Goal: Task Accomplishment & Management: Use online tool/utility

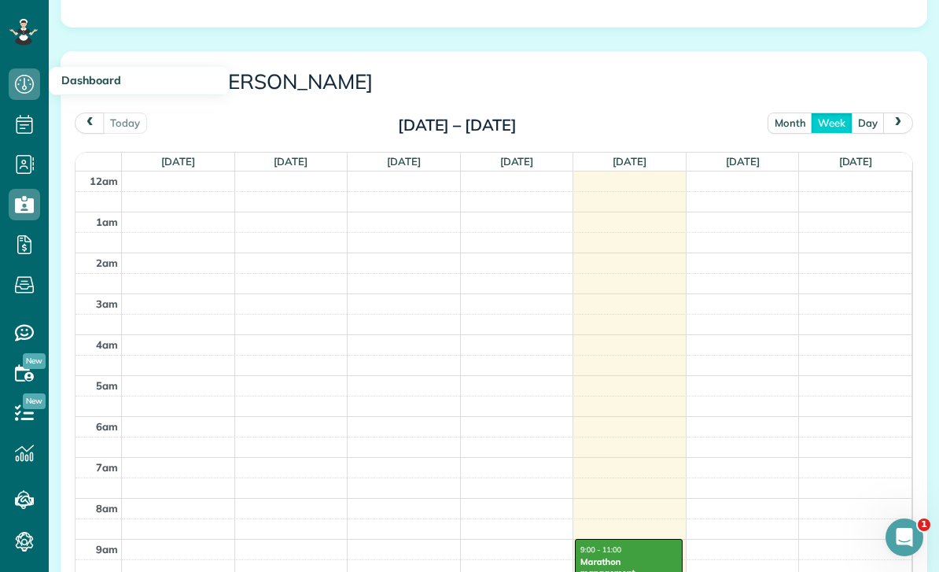
click at [26, 68] on icon at bounding box center [24, 83] width 31 height 31
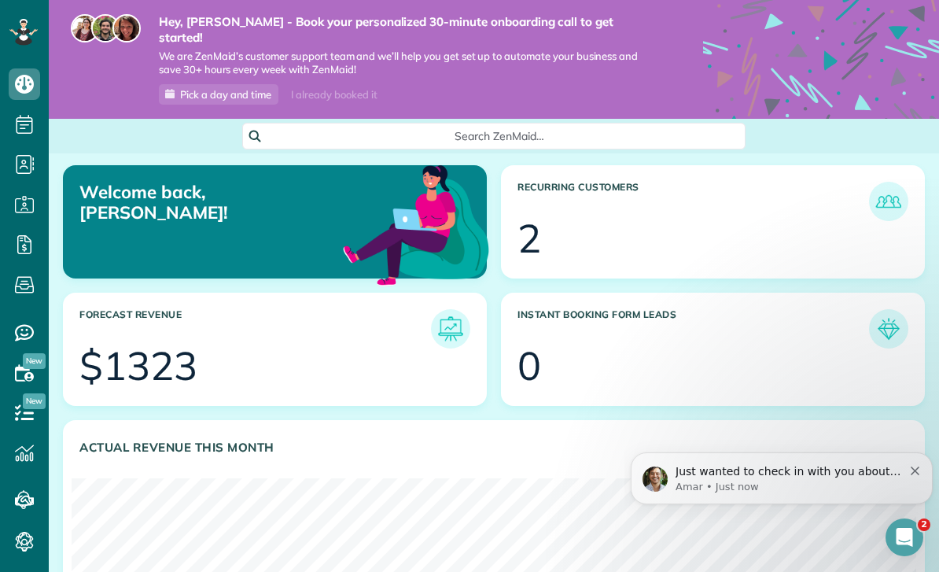
click at [811, 485] on p "Amar • Just now" at bounding box center [789, 487] width 227 height 14
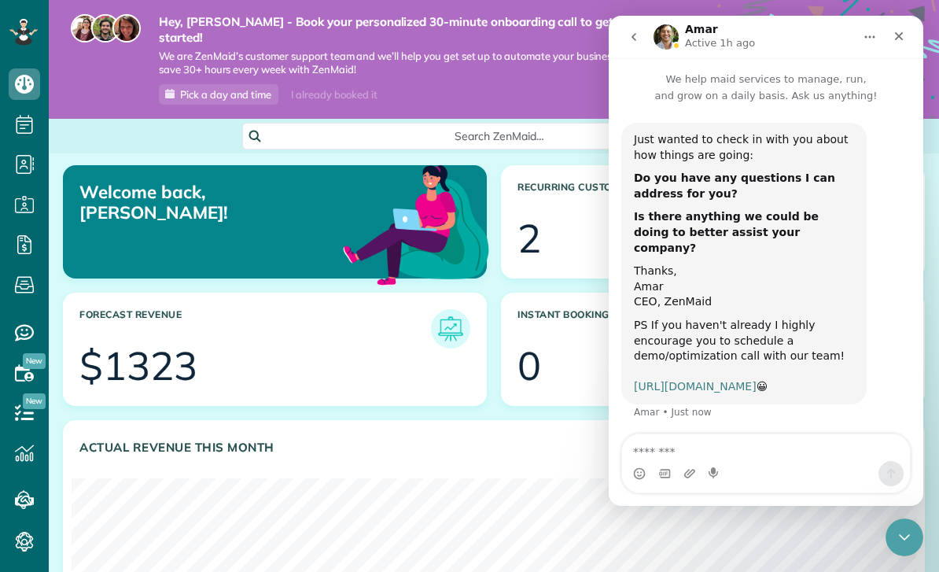
click at [729, 380] on link "[URL][DOMAIN_NAME]" at bounding box center [695, 386] width 123 height 13
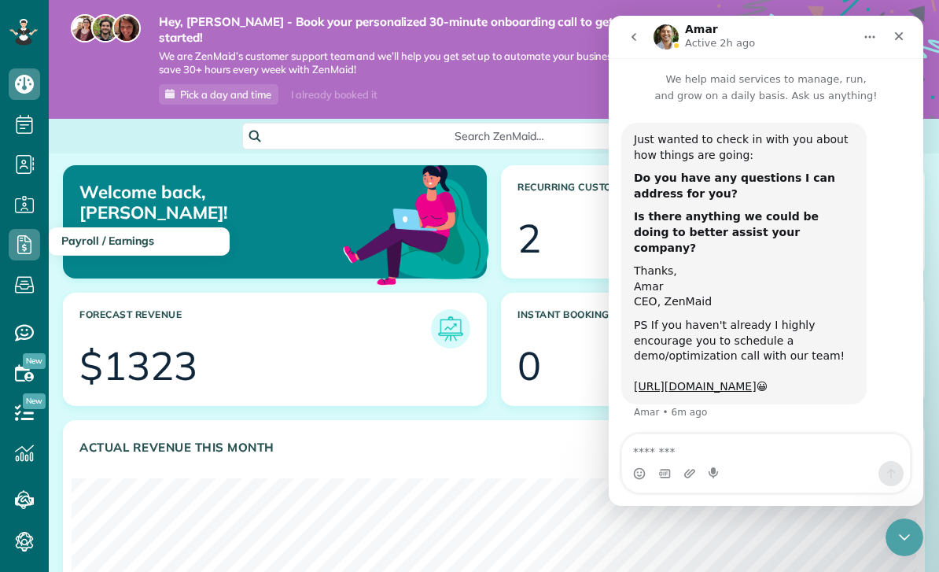
click at [32, 241] on icon at bounding box center [24, 244] width 31 height 31
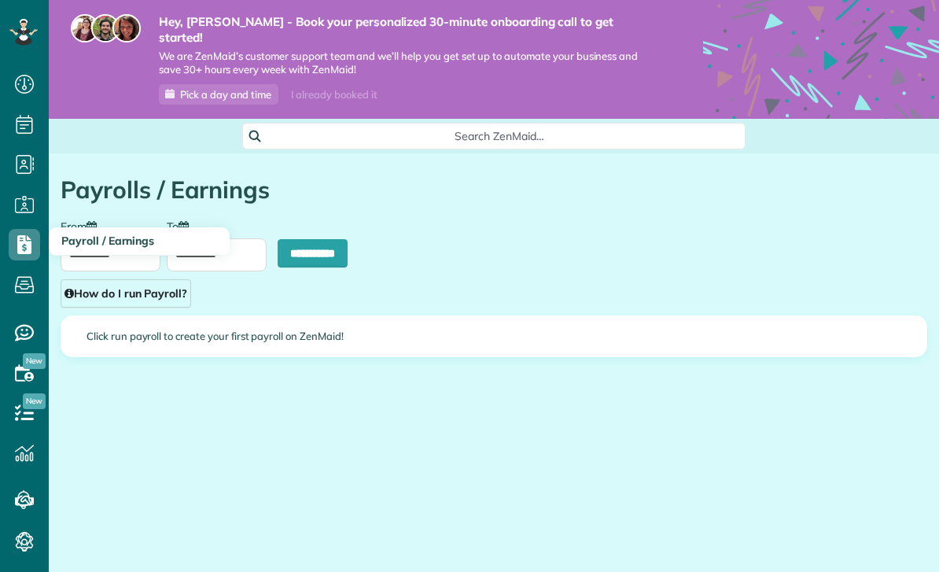
scroll to position [7, 7]
type input "**********"
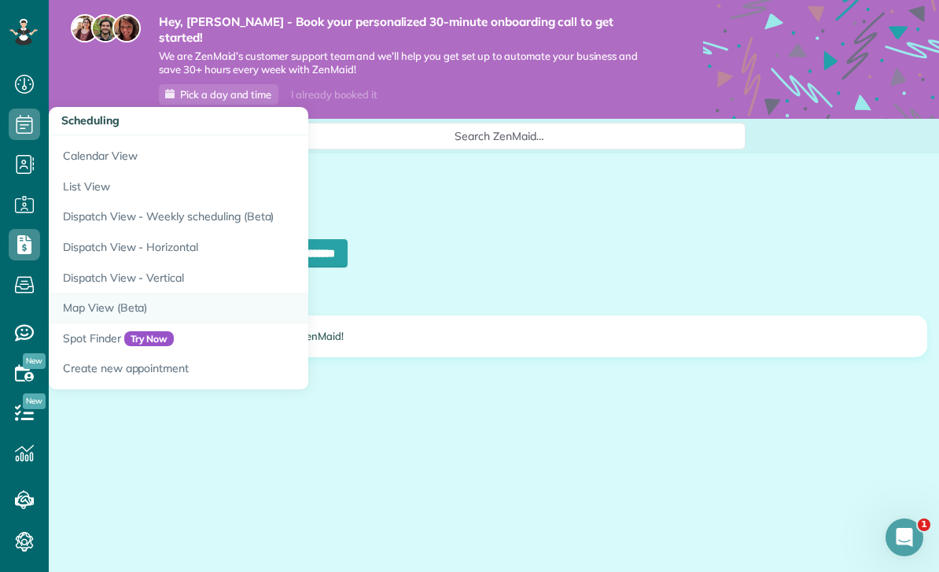
click at [128, 306] on link "Map View (Beta)" at bounding box center [245, 308] width 393 height 31
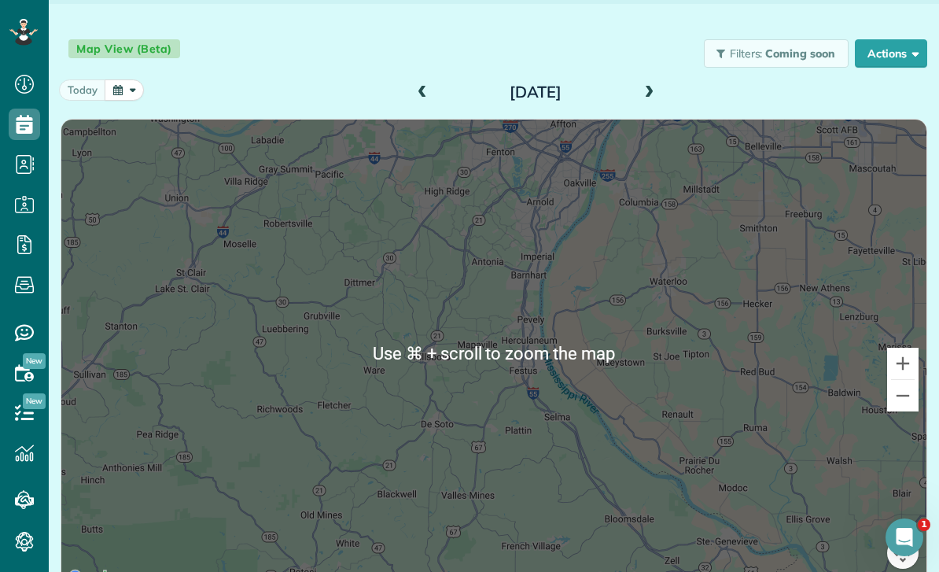
scroll to position [149, 0]
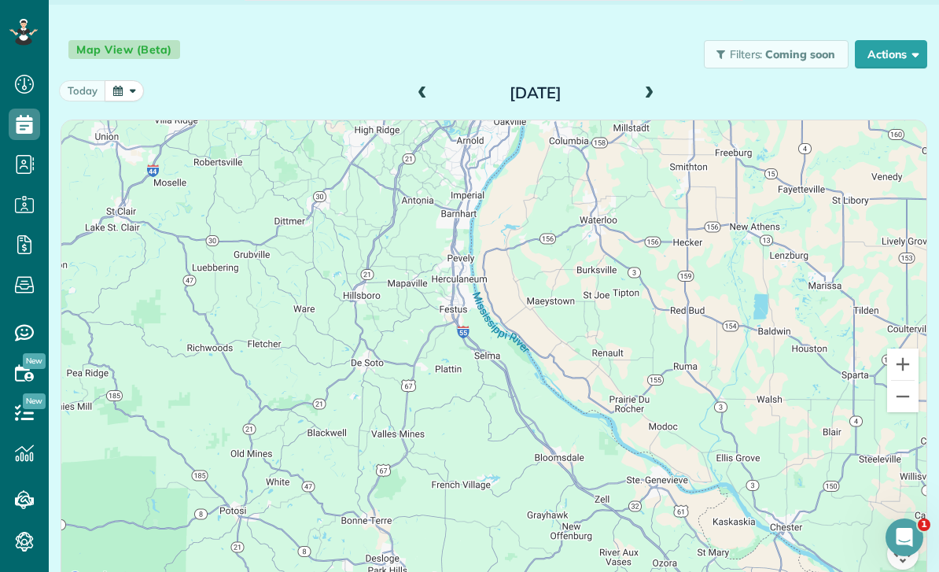
drag, startPoint x: 458, startPoint y: 371, endPoint x: 382, endPoint y: 306, distance: 100.4
click at [382, 306] on div at bounding box center [493, 354] width 865 height 468
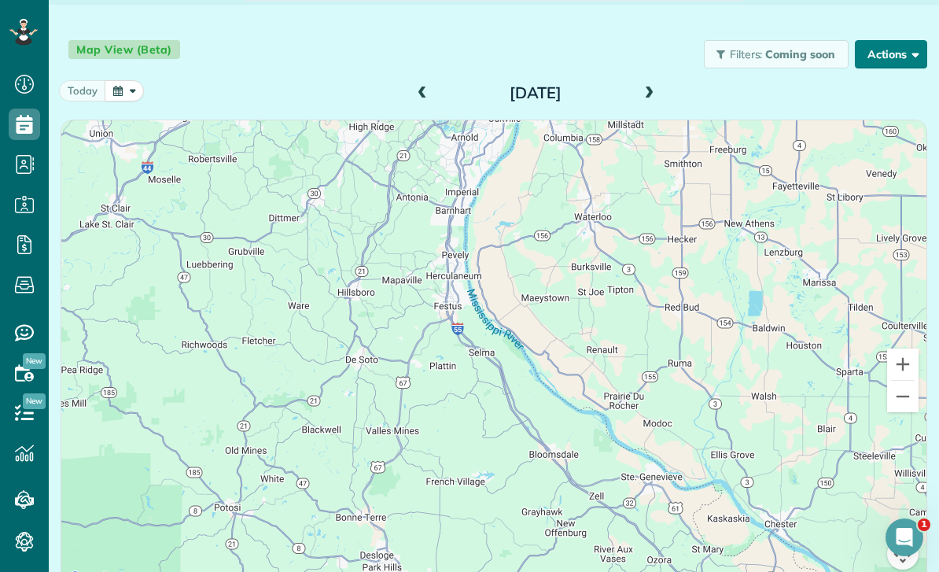
click at [891, 40] on button "Actions" at bounding box center [891, 54] width 72 height 28
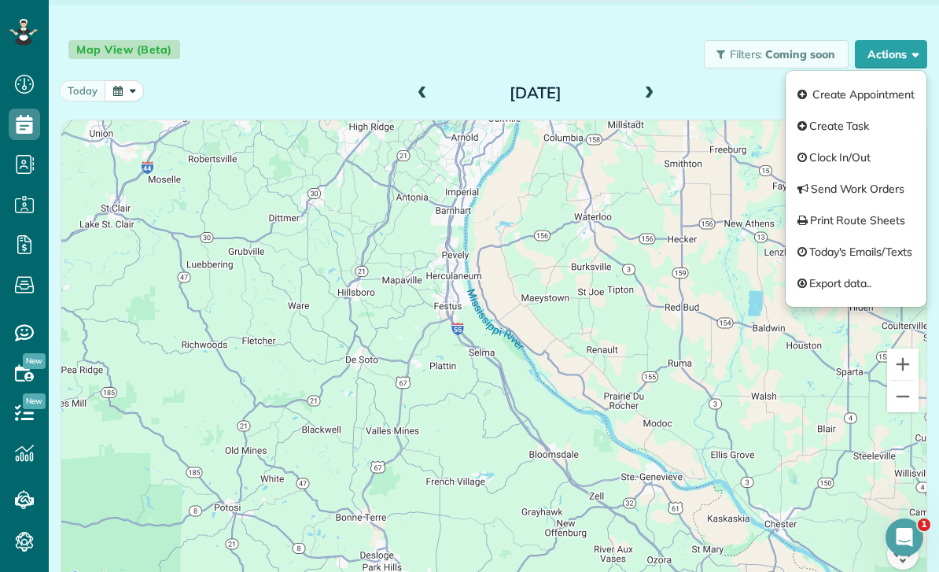
click at [382, 566] on div at bounding box center [493, 354] width 865 height 468
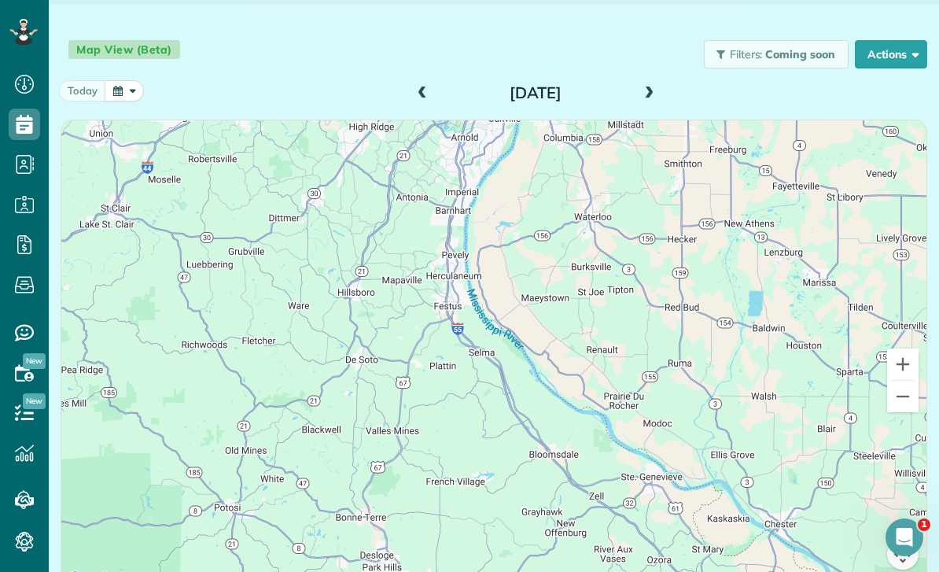
scroll to position [51, 0]
